Goal: Information Seeking & Learning: Learn about a topic

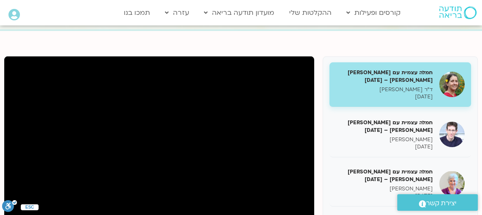
scroll to position [85, 0]
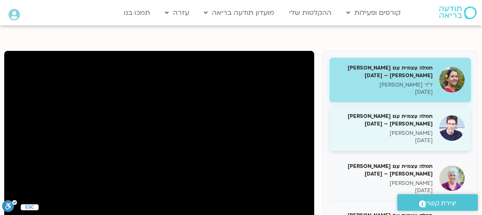
click at [420, 121] on h5 "חמלה עצמית עם [PERSON_NAME] [PERSON_NAME] – [DATE]" at bounding box center [384, 119] width 97 height 15
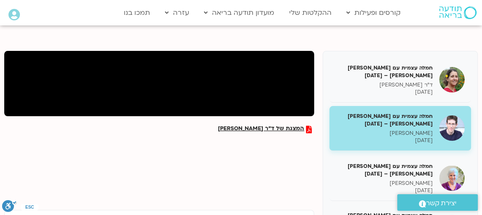
click at [384, 122] on h5 "חמלה עצמית עם [PERSON_NAME] [PERSON_NAME] – [DATE]" at bounding box center [384, 119] width 97 height 15
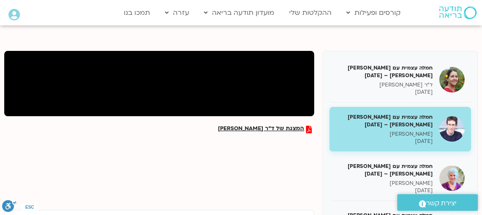
click at [197, 97] on div at bounding box center [159, 83] width 310 height 65
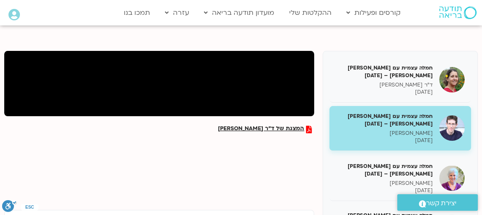
click at [418, 123] on h5 "חמלה עצמית עם [PERSON_NAME] [PERSON_NAME] – [DATE]" at bounding box center [384, 119] width 97 height 15
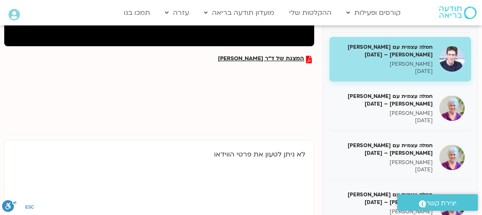
scroll to position [169, 0]
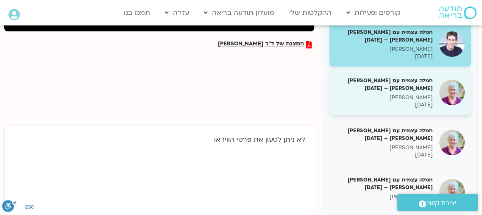
click at [422, 88] on h5 "חמלה עצמית עם [PERSON_NAME] [PERSON_NAME] – [DATE]" at bounding box center [384, 84] width 97 height 15
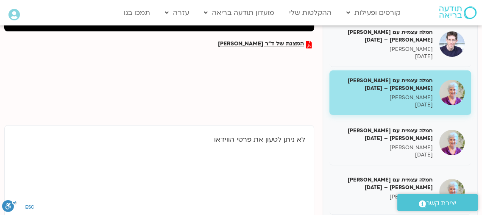
click at [421, 89] on h5 "חמלה עצמית עם [PERSON_NAME] [PERSON_NAME] – [DATE]" at bounding box center [384, 84] width 97 height 15
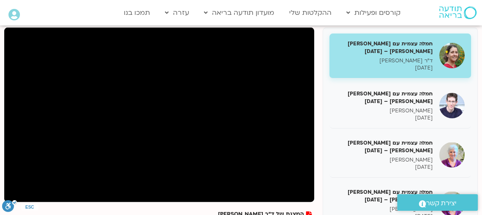
scroll to position [127, 0]
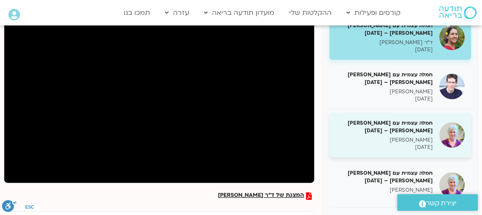
click at [401, 127] on h5 "חמלה עצמית עם [PERSON_NAME] [PERSON_NAME] – [DATE]" at bounding box center [384, 126] width 97 height 15
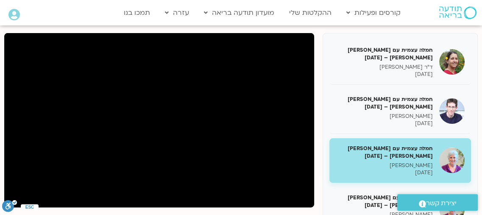
scroll to position [145, 0]
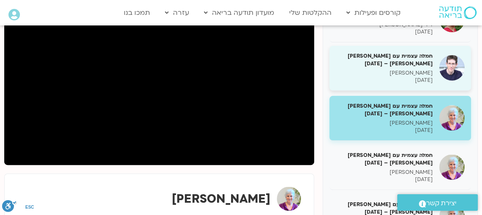
click at [414, 52] on h5 "חמלה עצמית עם [PERSON_NAME] [PERSON_NAME] – [DATE]" at bounding box center [384, 59] width 97 height 15
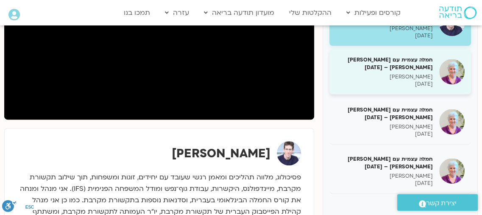
scroll to position [145, 0]
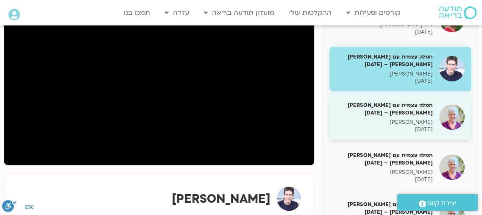
click at [414, 115] on h5 "חמלה עצמית עם [PERSON_NAME] [PERSON_NAME] – [DATE]" at bounding box center [384, 108] width 97 height 15
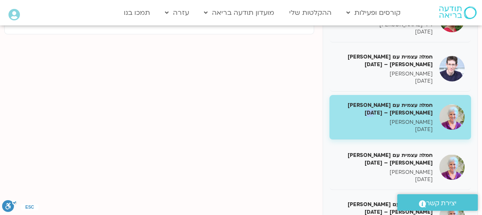
click at [414, 115] on h5 "חמלה עצמית עם [PERSON_NAME] [PERSON_NAME] – [DATE]" at bounding box center [384, 108] width 97 height 15
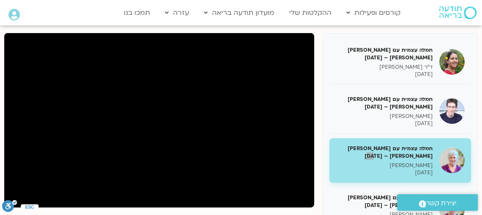
scroll to position [145, 0]
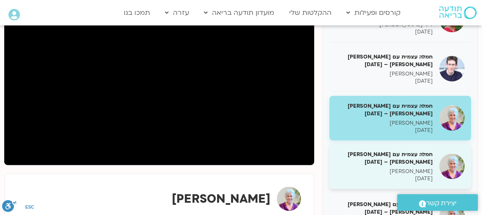
click at [414, 164] on h5 "חמלה עצמית עם [PERSON_NAME] [PERSON_NAME] – [DATE]" at bounding box center [384, 157] width 97 height 15
